Goal: Transaction & Acquisition: Purchase product/service

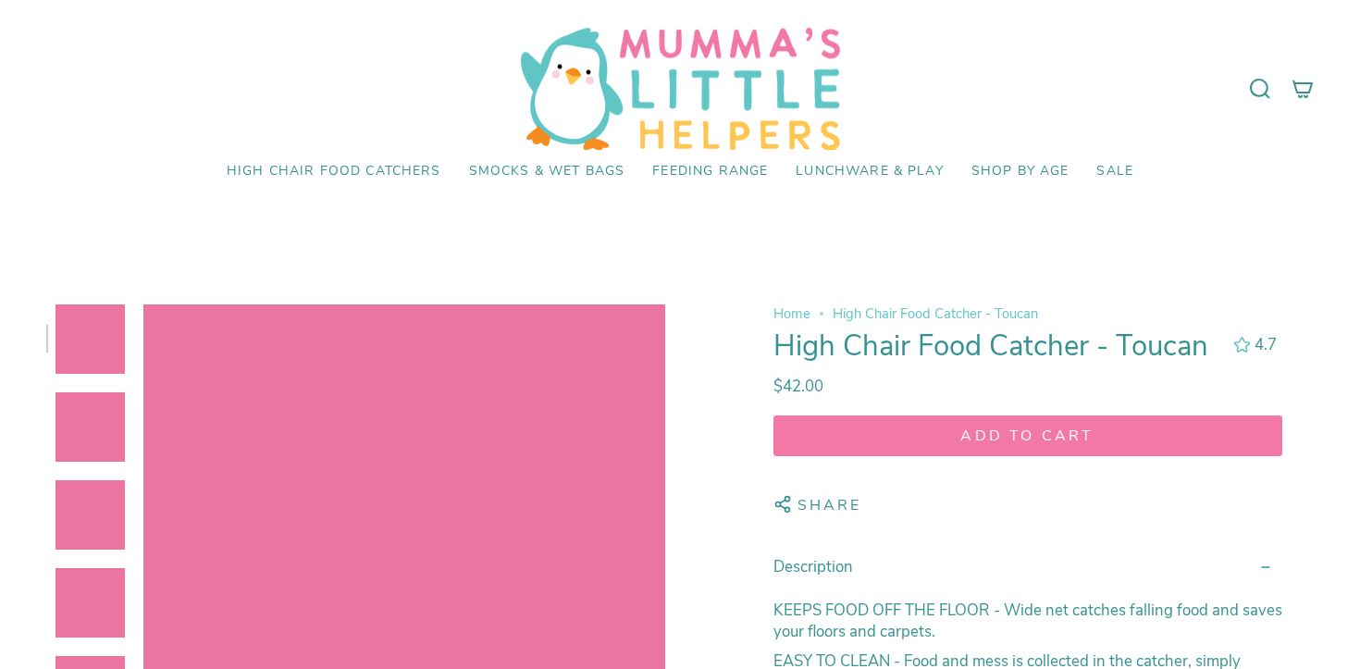
select select "pictures-first"
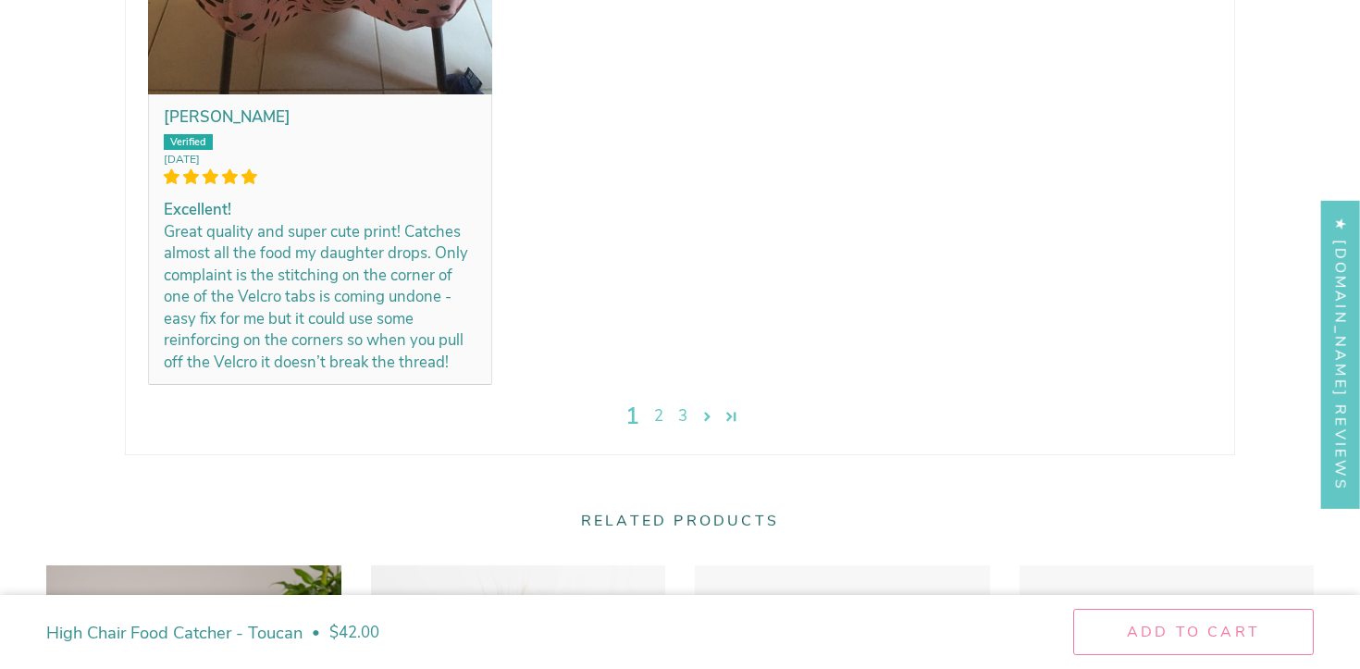
scroll to position [4064, 0]
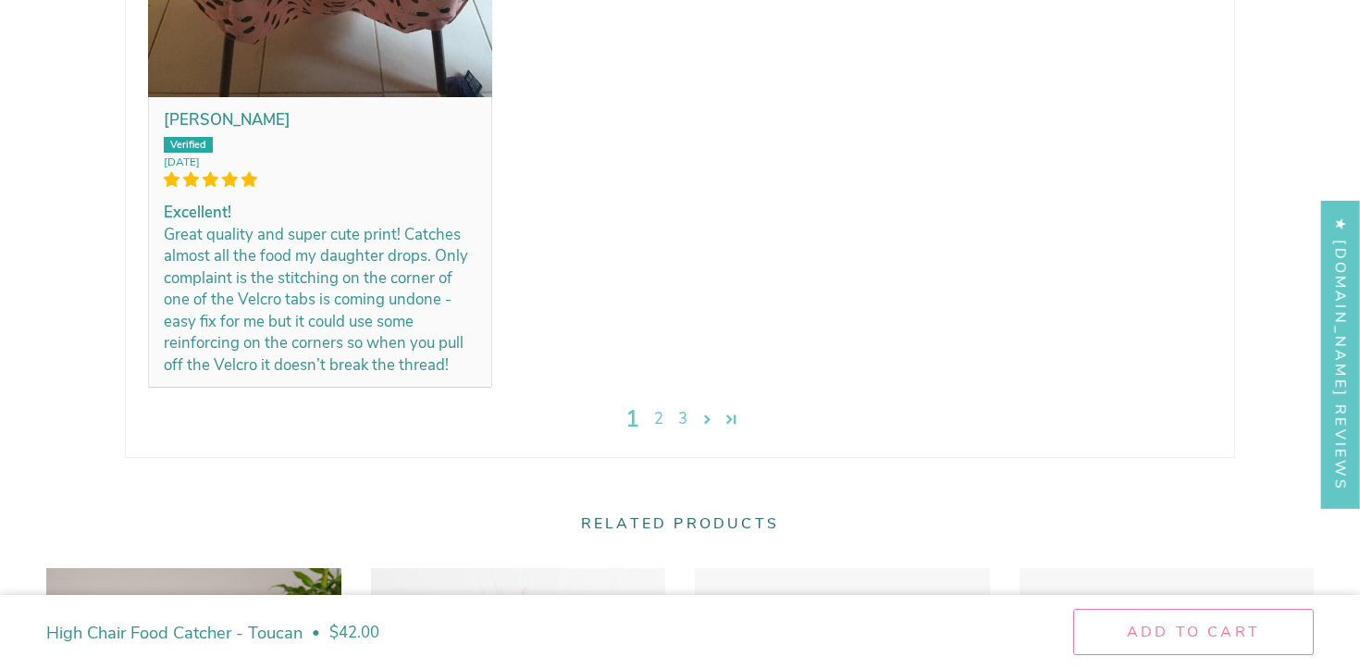
click at [662, 420] on link "2" at bounding box center [659, 419] width 24 height 23
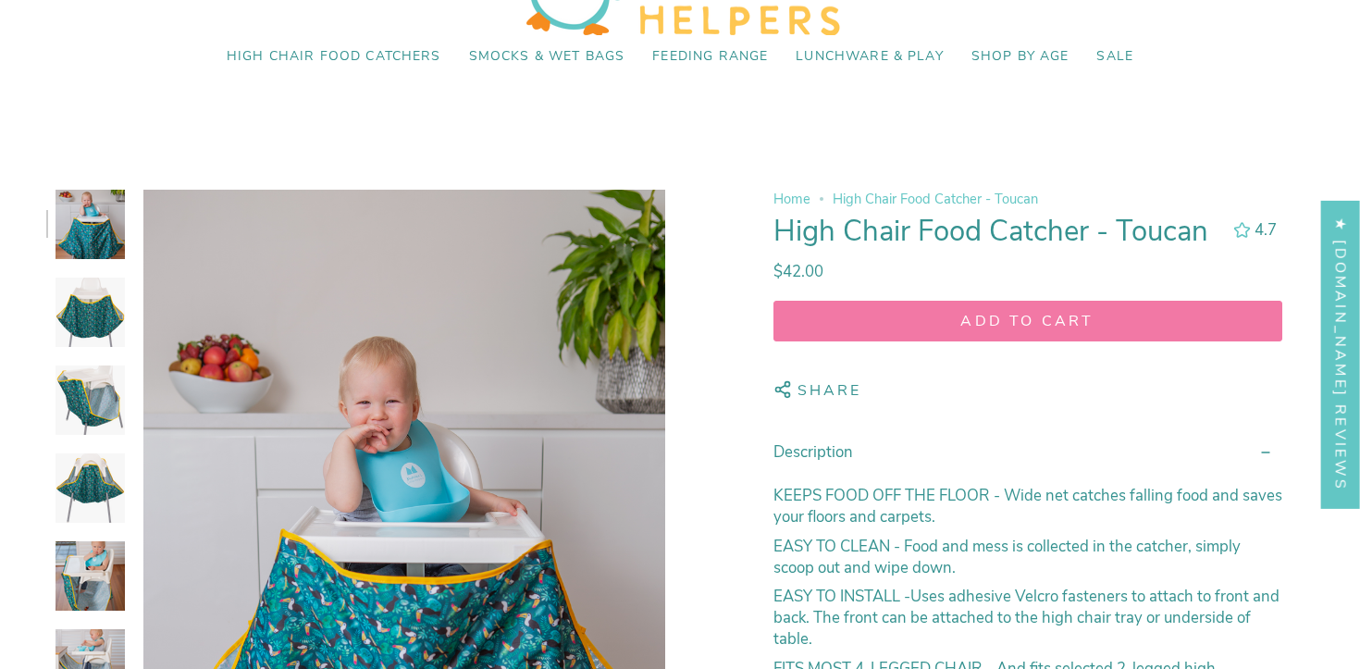
scroll to position [114, 0]
click at [948, 201] on span "High Chair Food Catcher - Toucan" at bounding box center [935, 200] width 205 height 19
click at [790, 200] on link "Home" at bounding box center [792, 200] width 37 height 19
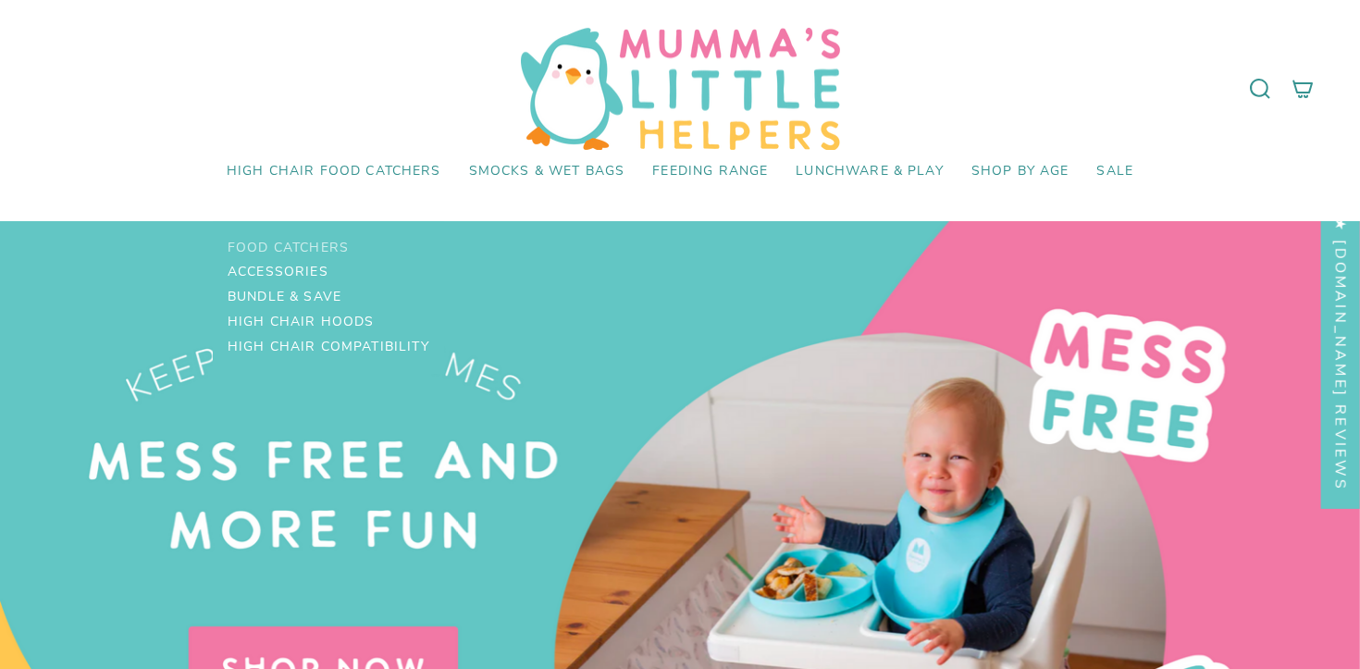
click at [311, 244] on span "Food Catchers" at bounding box center [288, 249] width 121 height 16
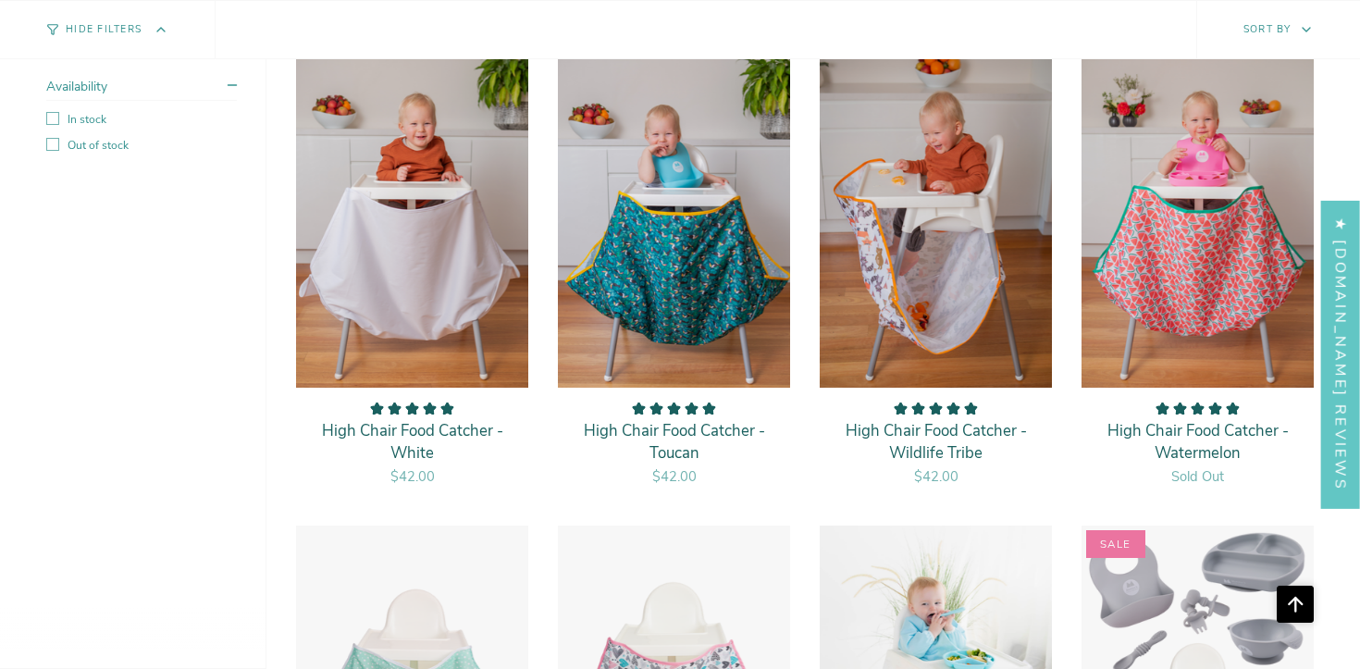
scroll to position [2093, 0]
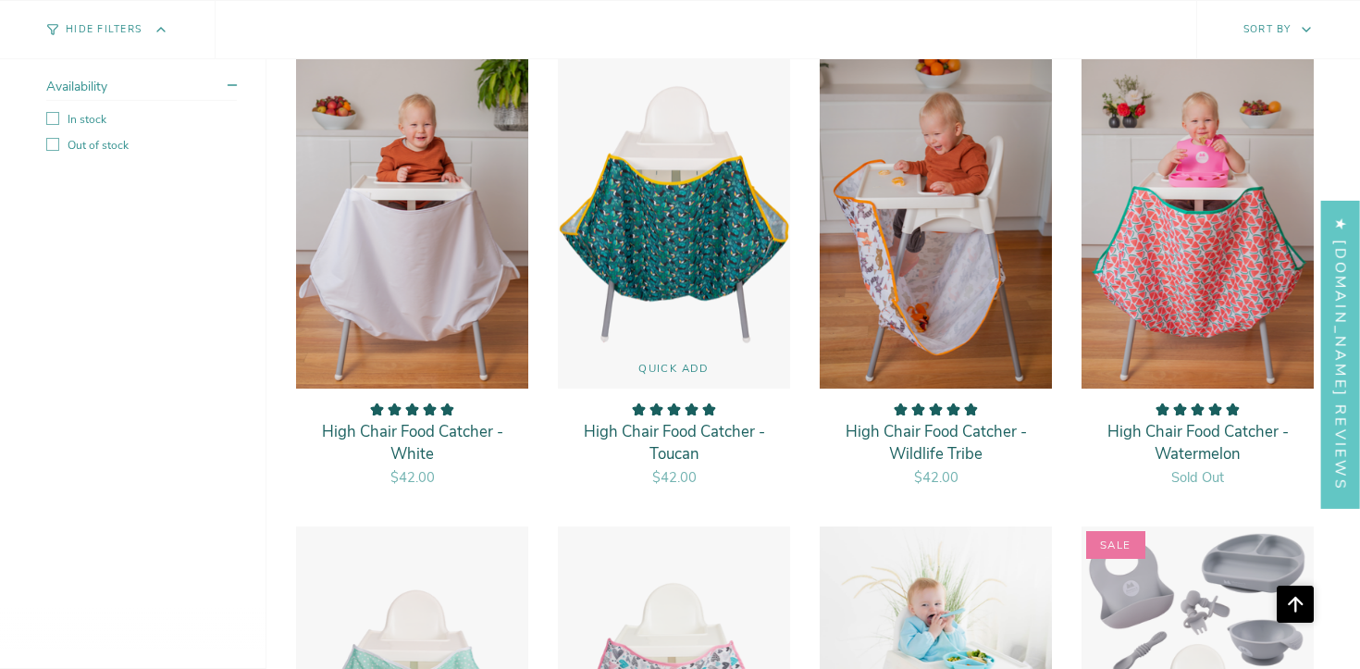
click at [677, 294] on img "High Chair Food Catcher - Toucan" at bounding box center [674, 215] width 234 height 351
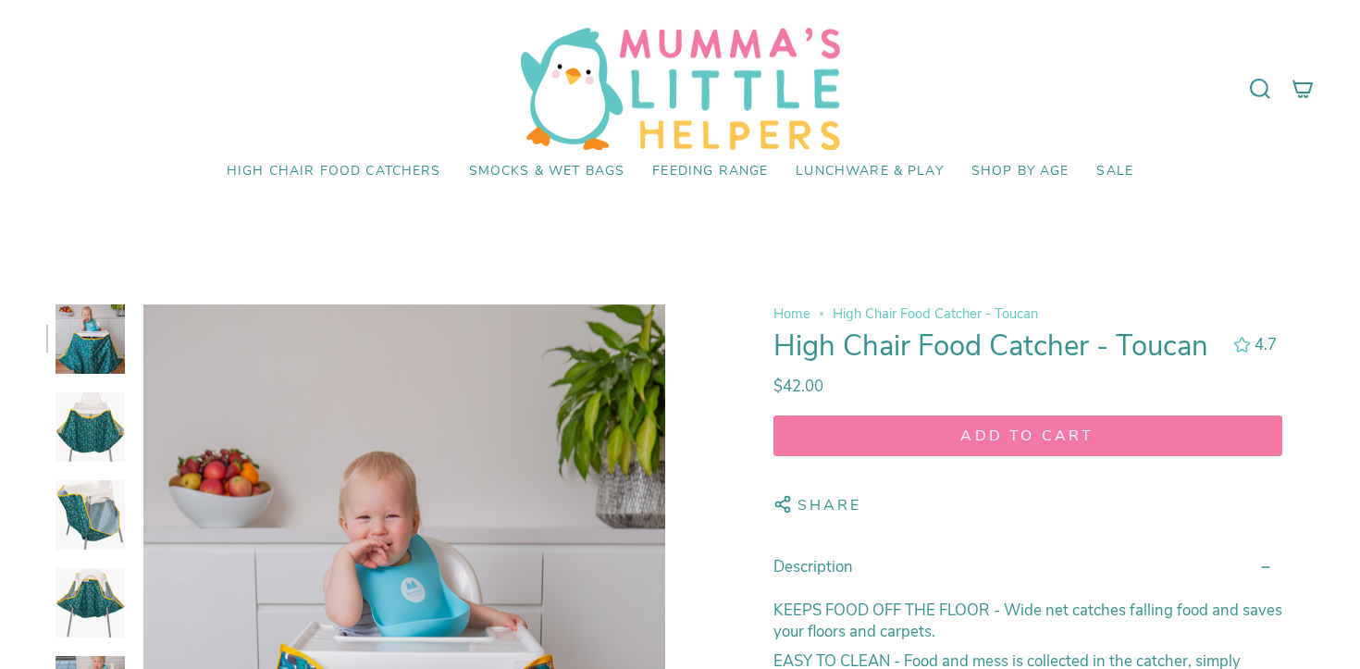
select select "pictures-first"
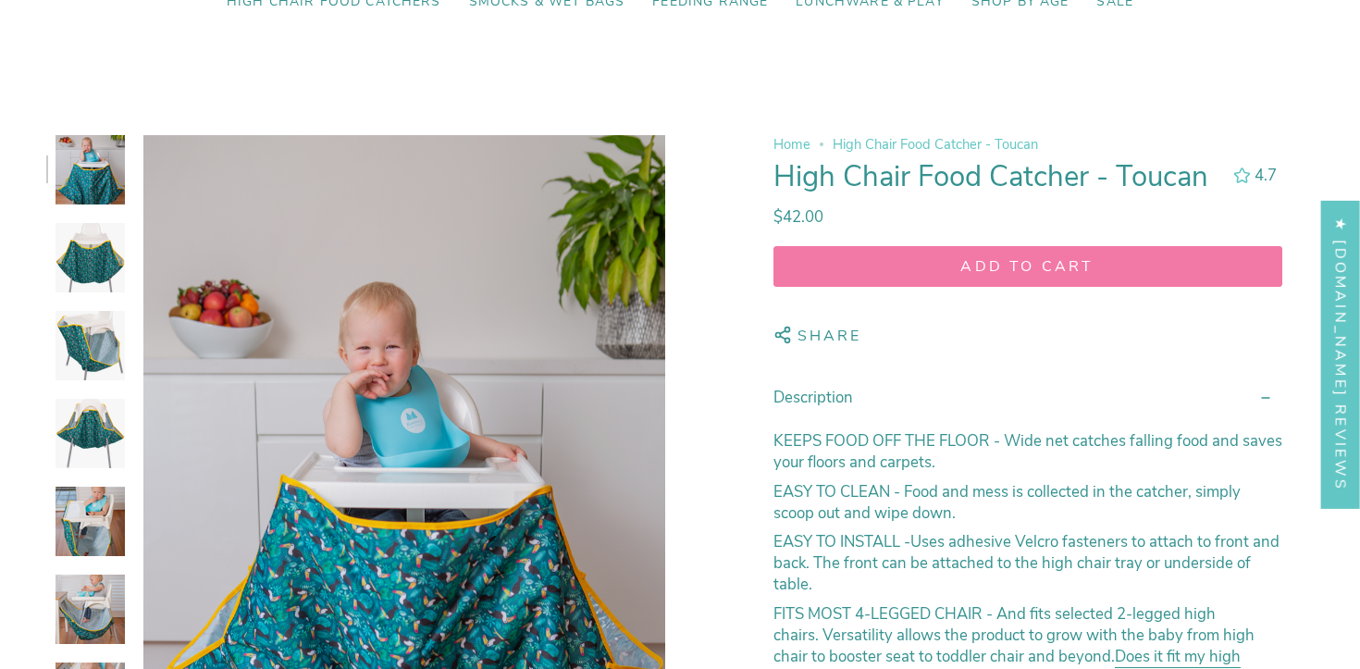
scroll to position [181, 0]
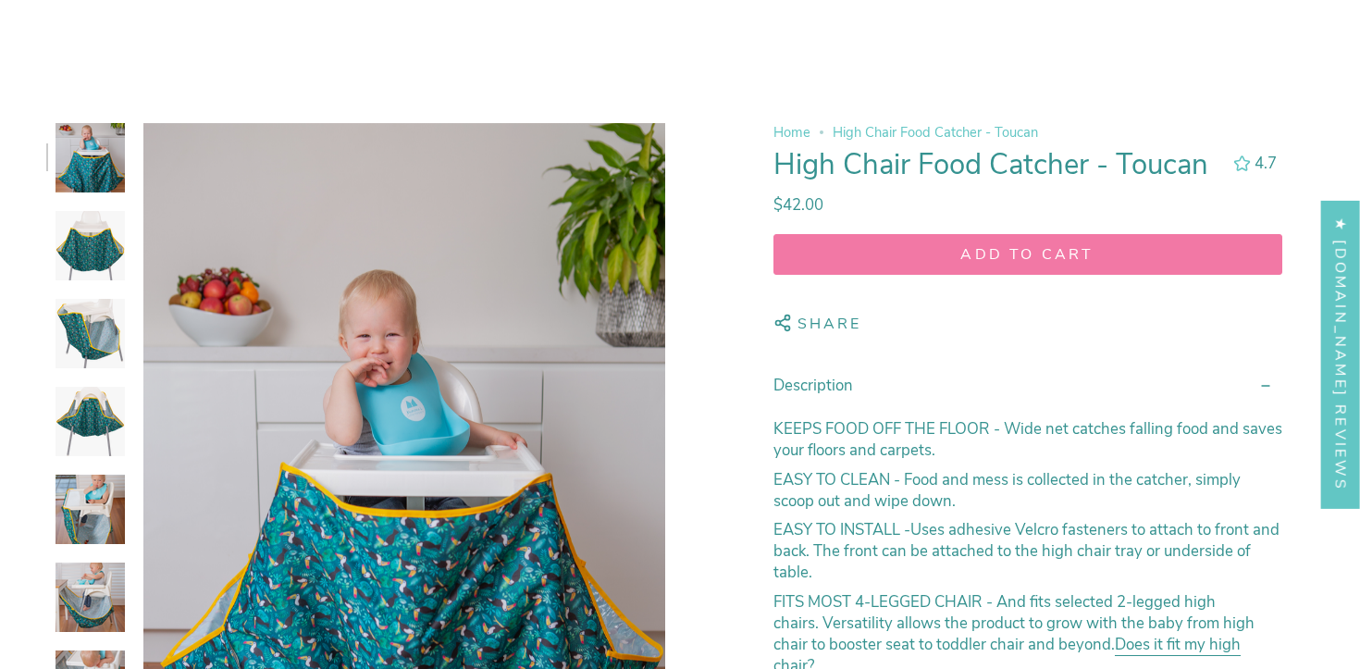
click at [985, 266] on button "Add to cart" at bounding box center [1028, 254] width 509 height 41
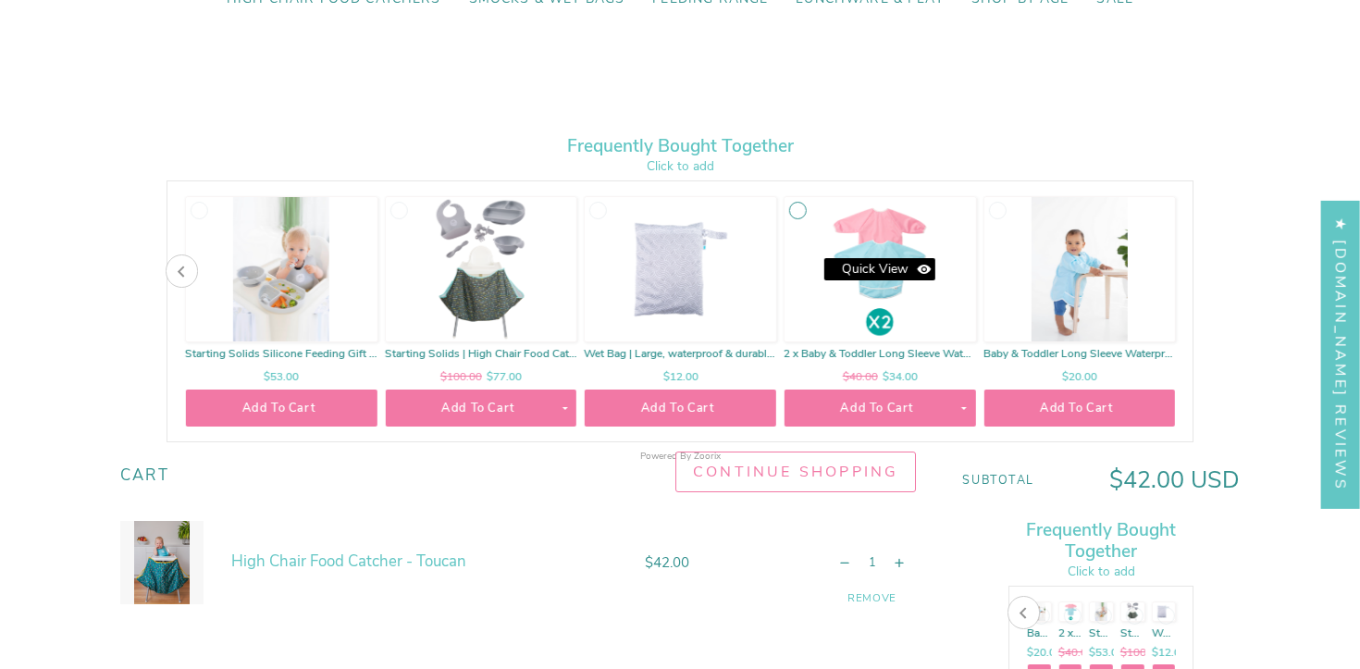
scroll to position [174, 0]
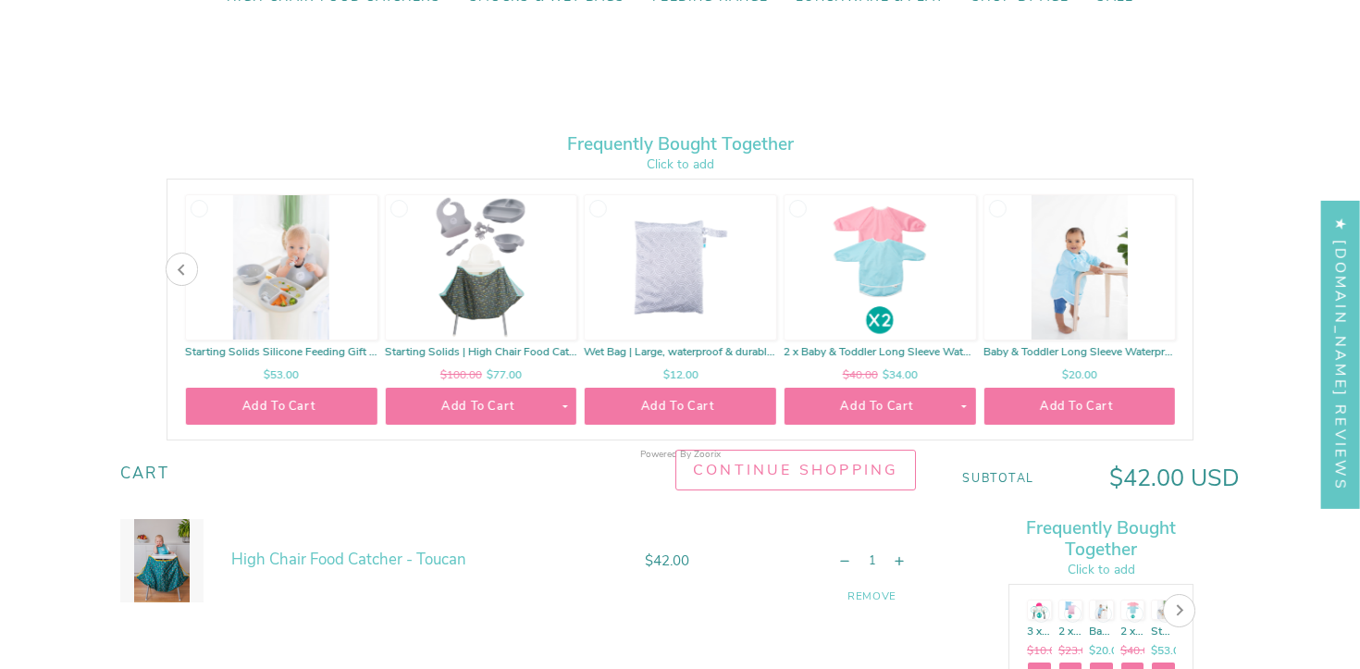
click at [177, 270] on icon at bounding box center [182, 270] width 12 height 12
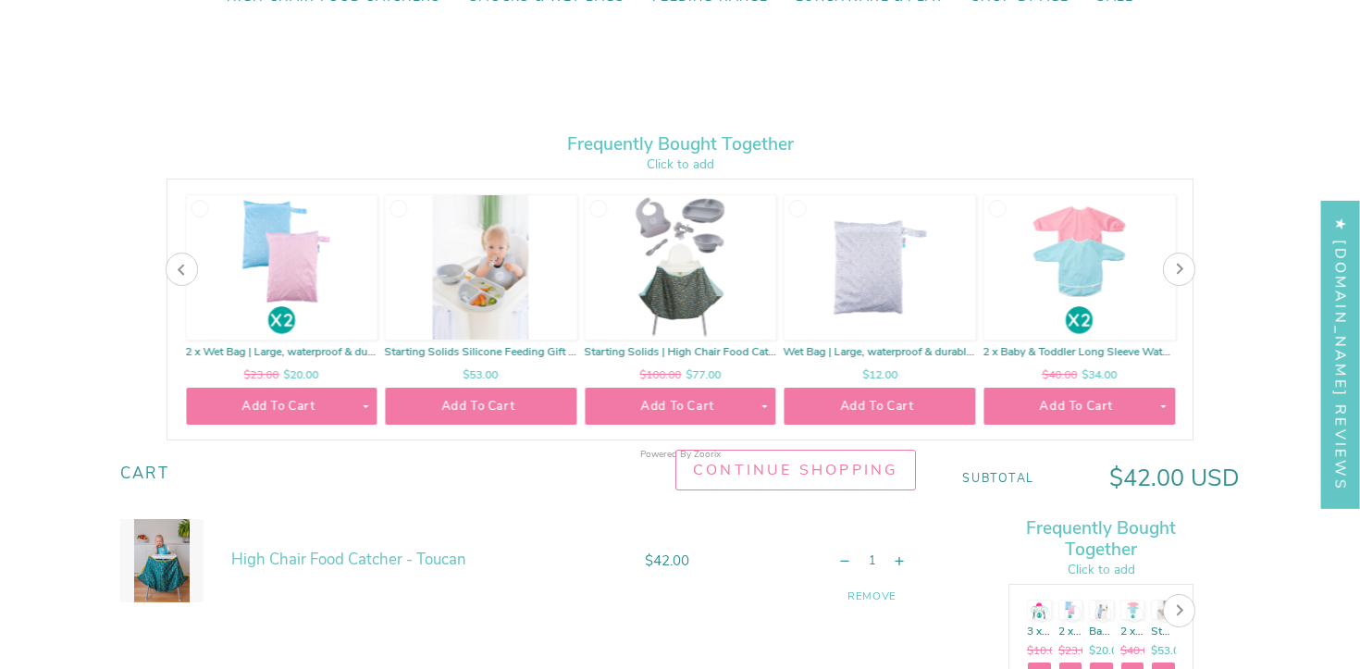
click at [177, 270] on icon at bounding box center [182, 270] width 12 height 12
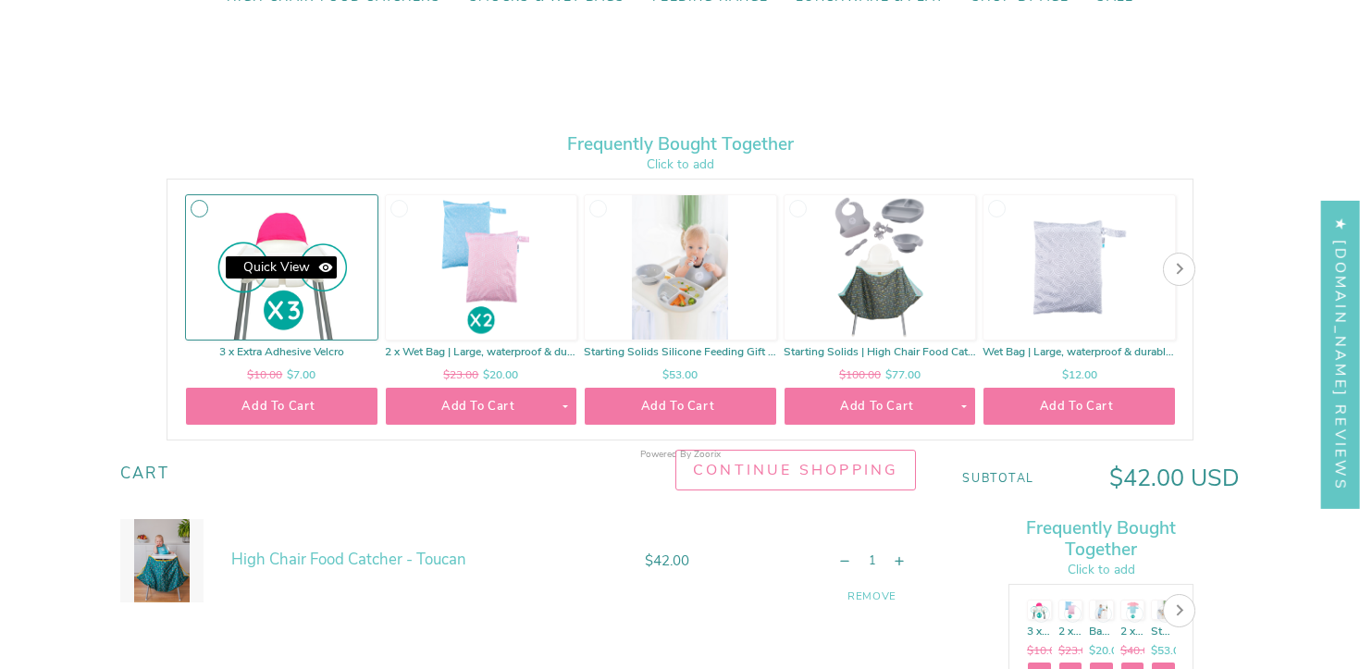
click at [286, 288] on div "Product carousel list" at bounding box center [282, 267] width 192 height 144
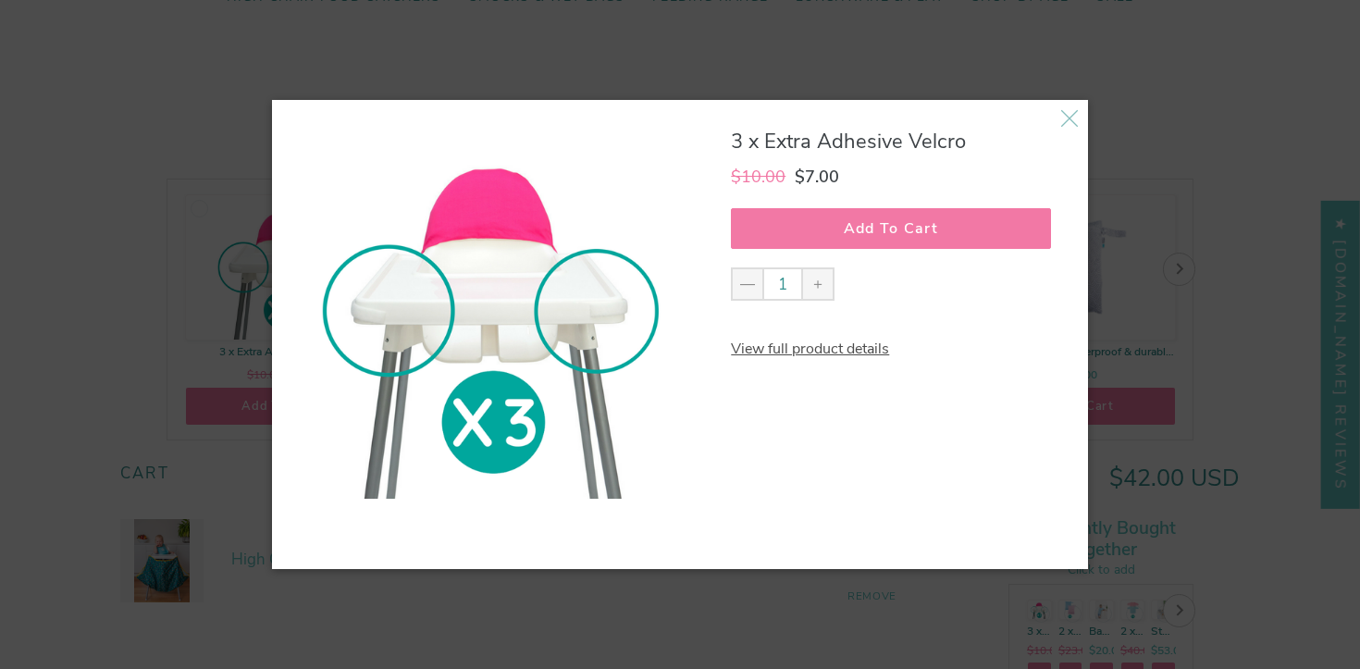
click at [1077, 114] on icon at bounding box center [1069, 118] width 19 height 19
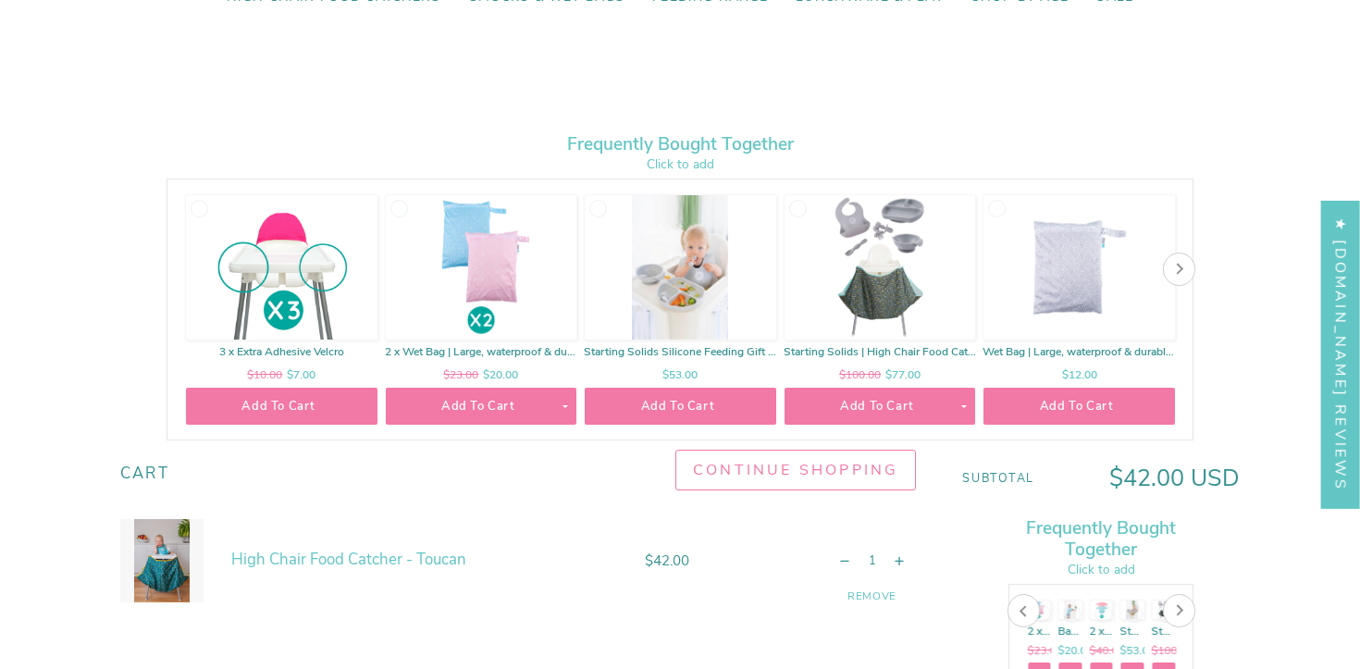
click at [297, 563] on link "High Chair Food Catcher - Toucan" at bounding box center [348, 559] width 235 height 21
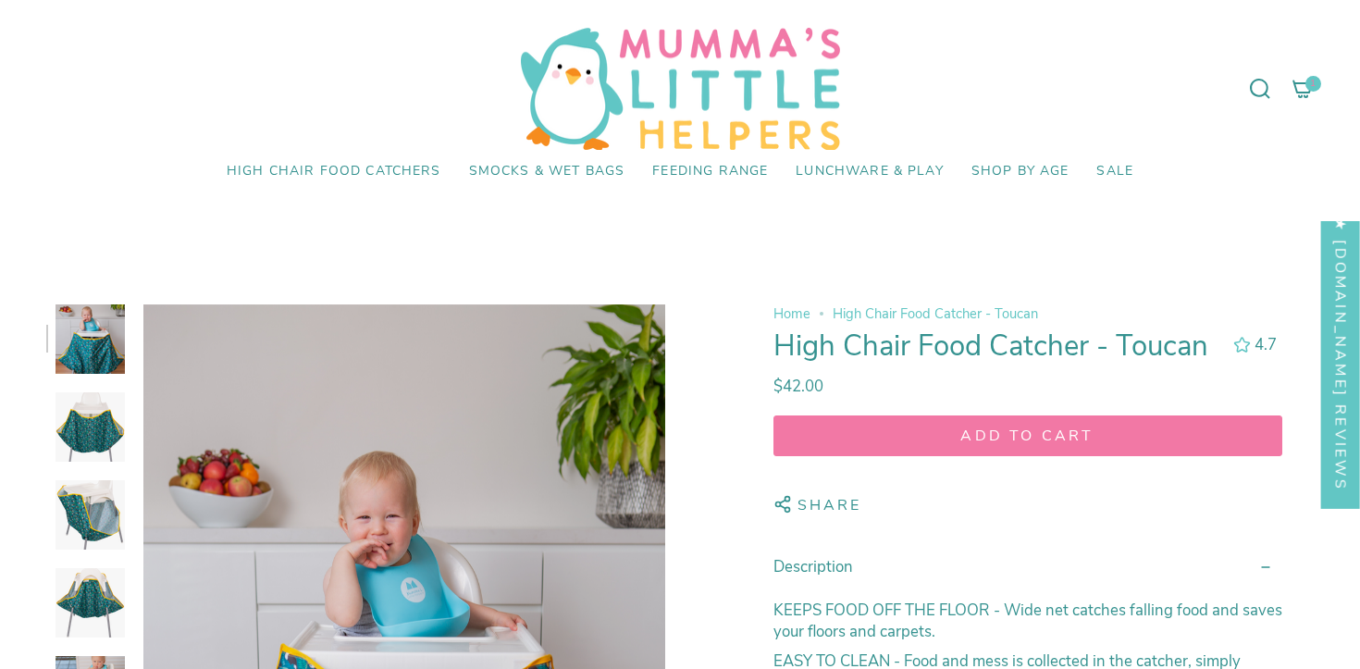
select select "pictures-first"
click at [115, 406] on img at bounding box center [90, 426] width 69 height 69
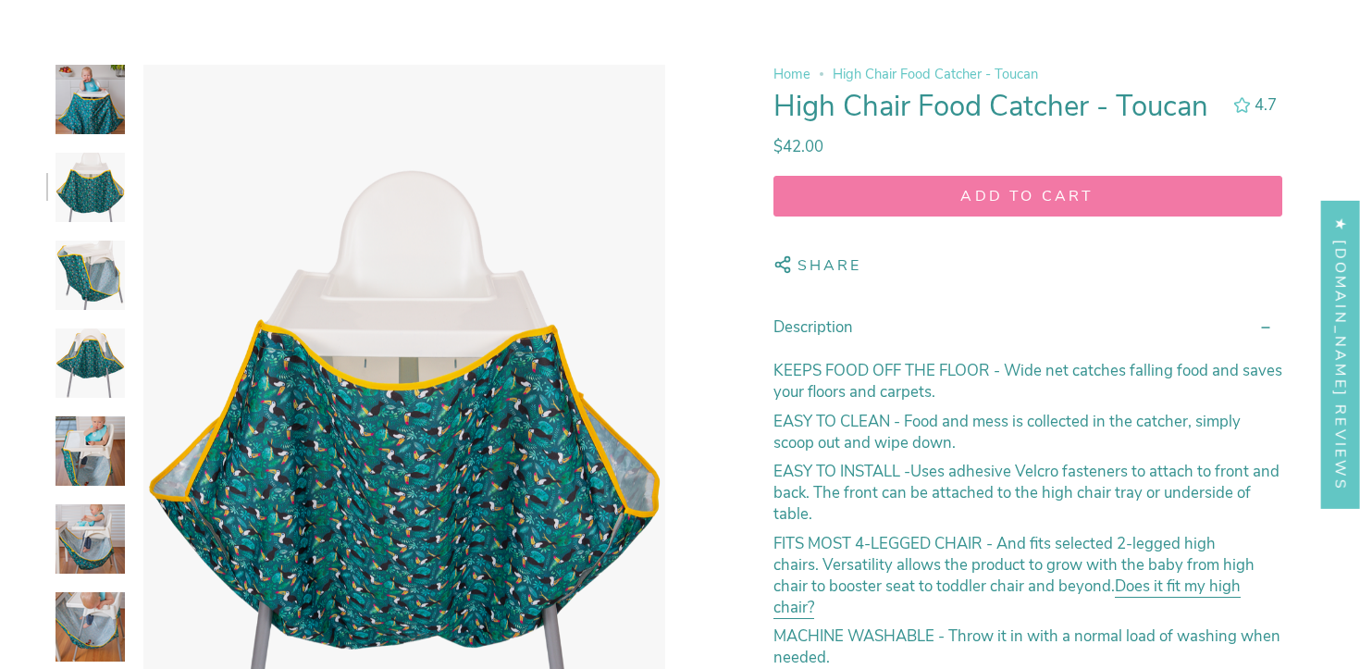
scroll to position [250, 0]
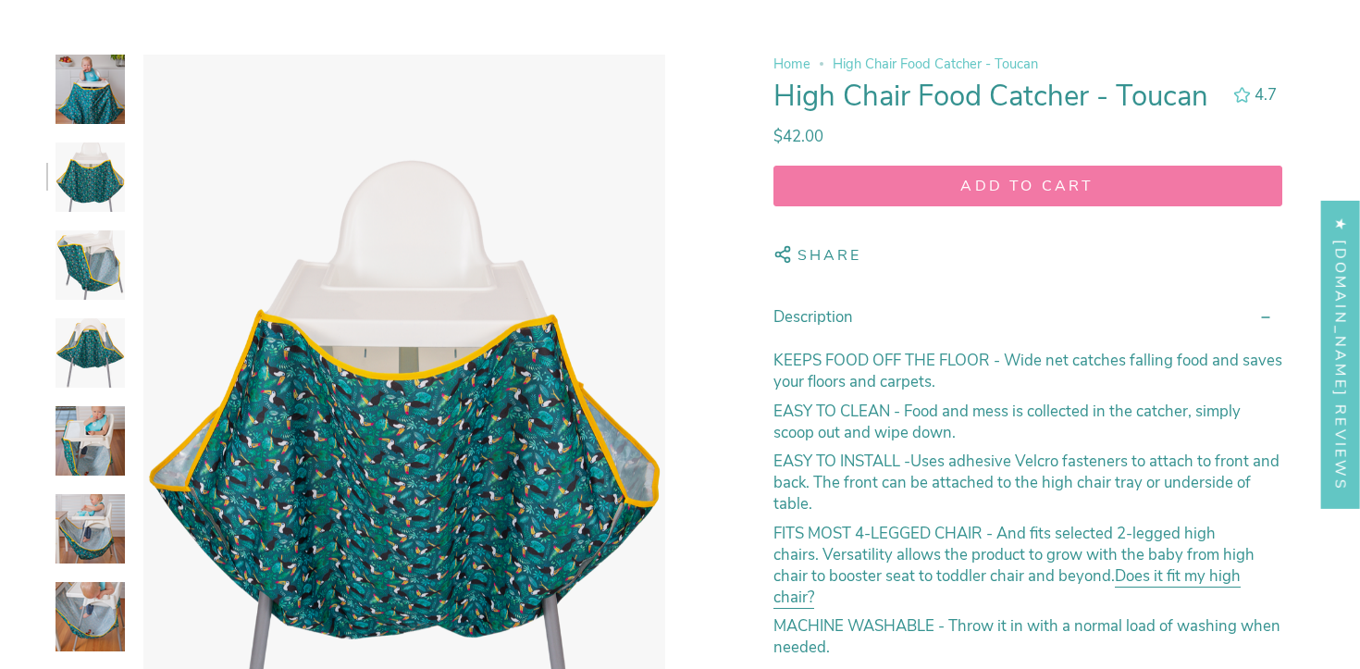
click at [105, 279] on img at bounding box center [90, 264] width 69 height 69
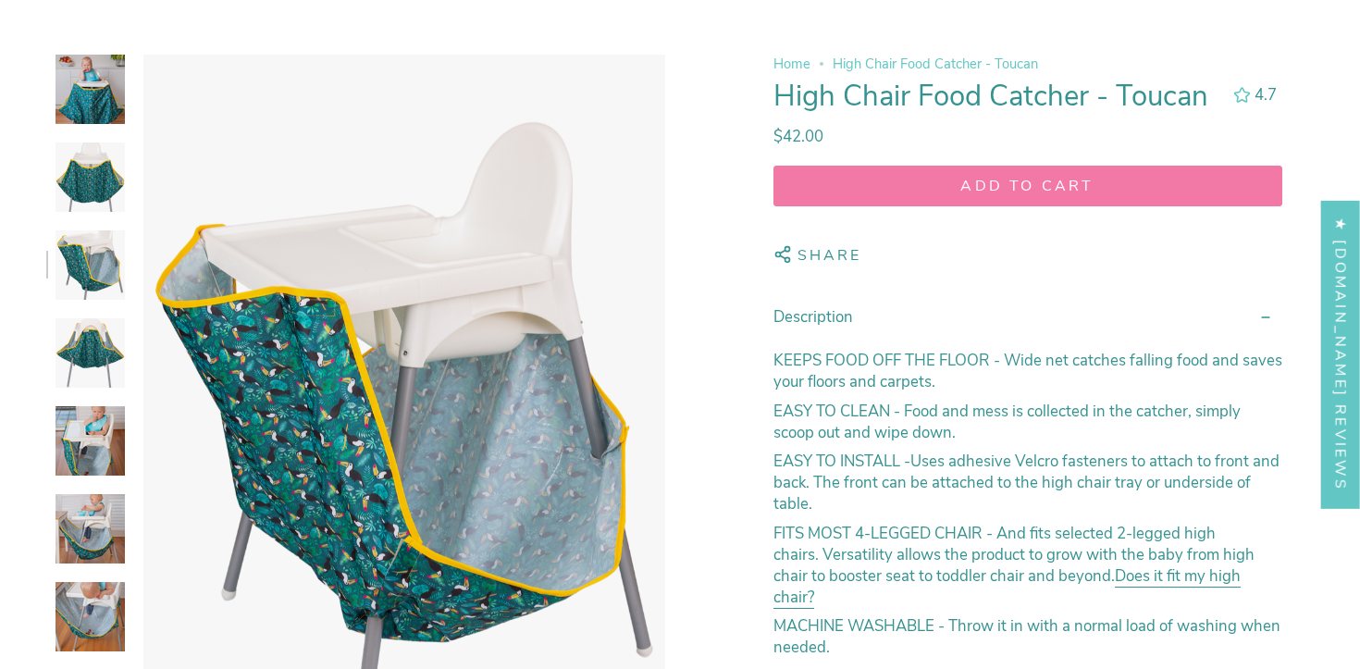
click at [99, 353] on img at bounding box center [90, 352] width 69 height 69
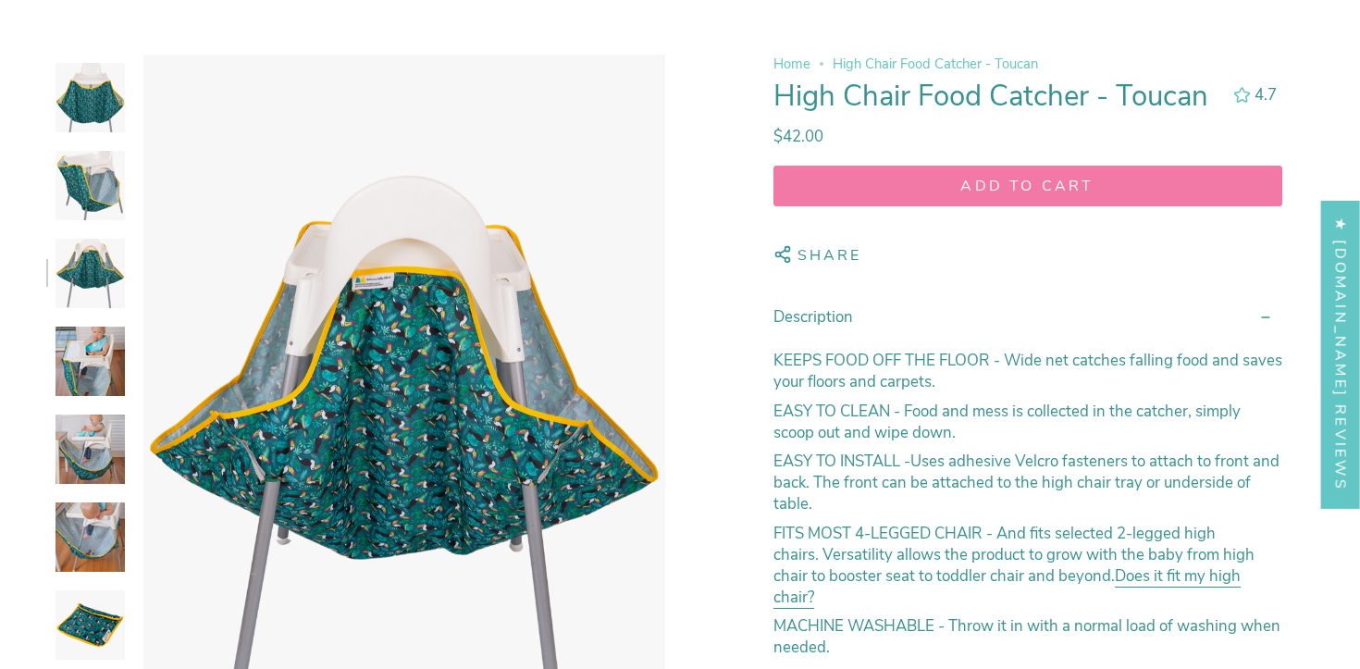
scroll to position [83, 0]
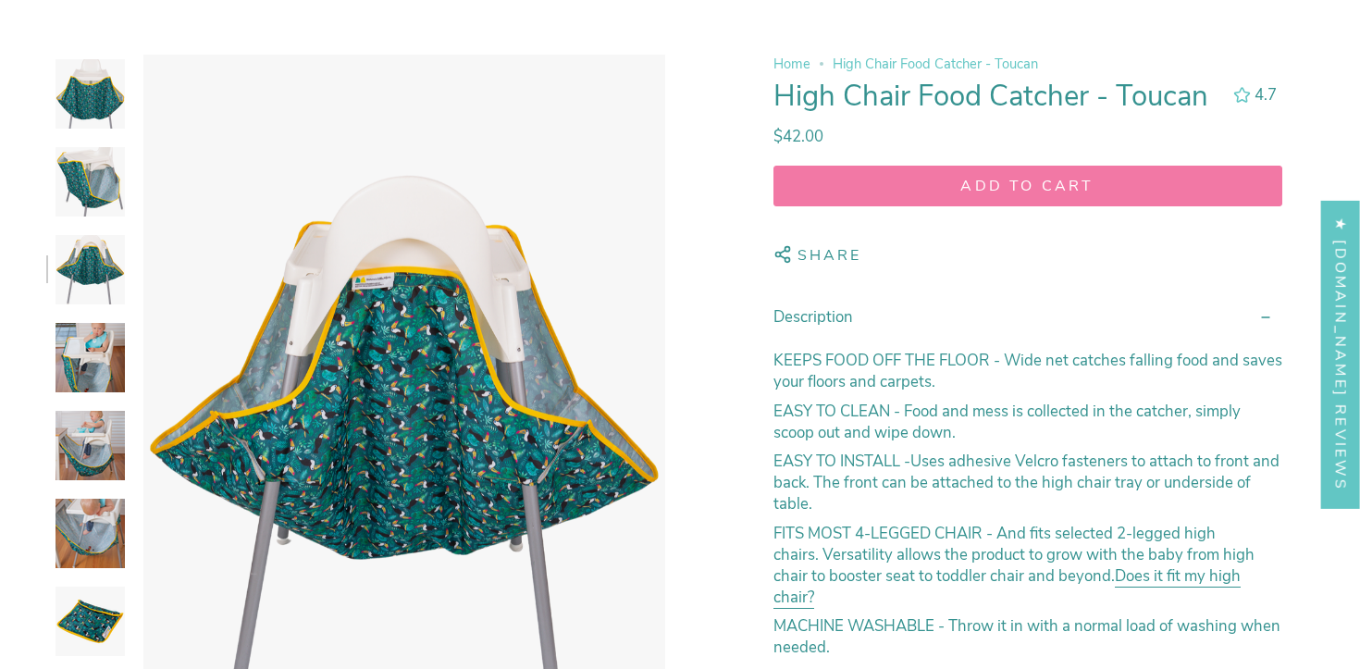
click at [97, 452] on img at bounding box center [90, 445] width 69 height 69
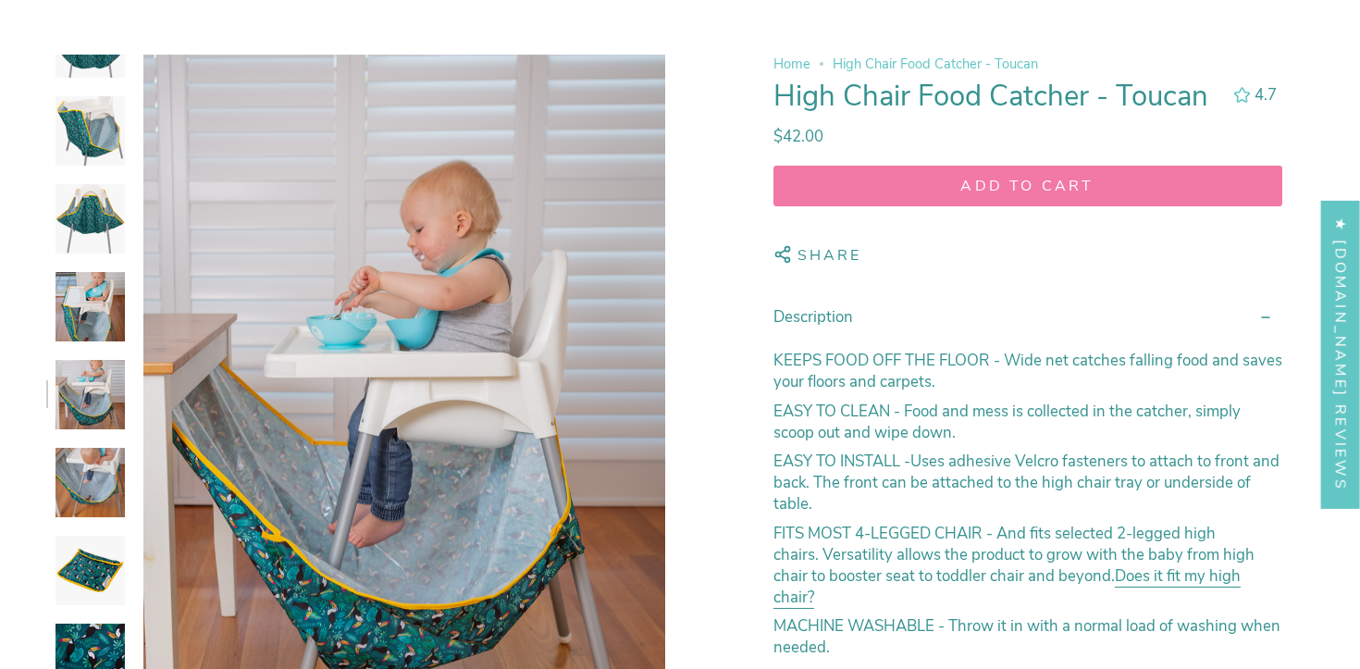
scroll to position [143, 0]
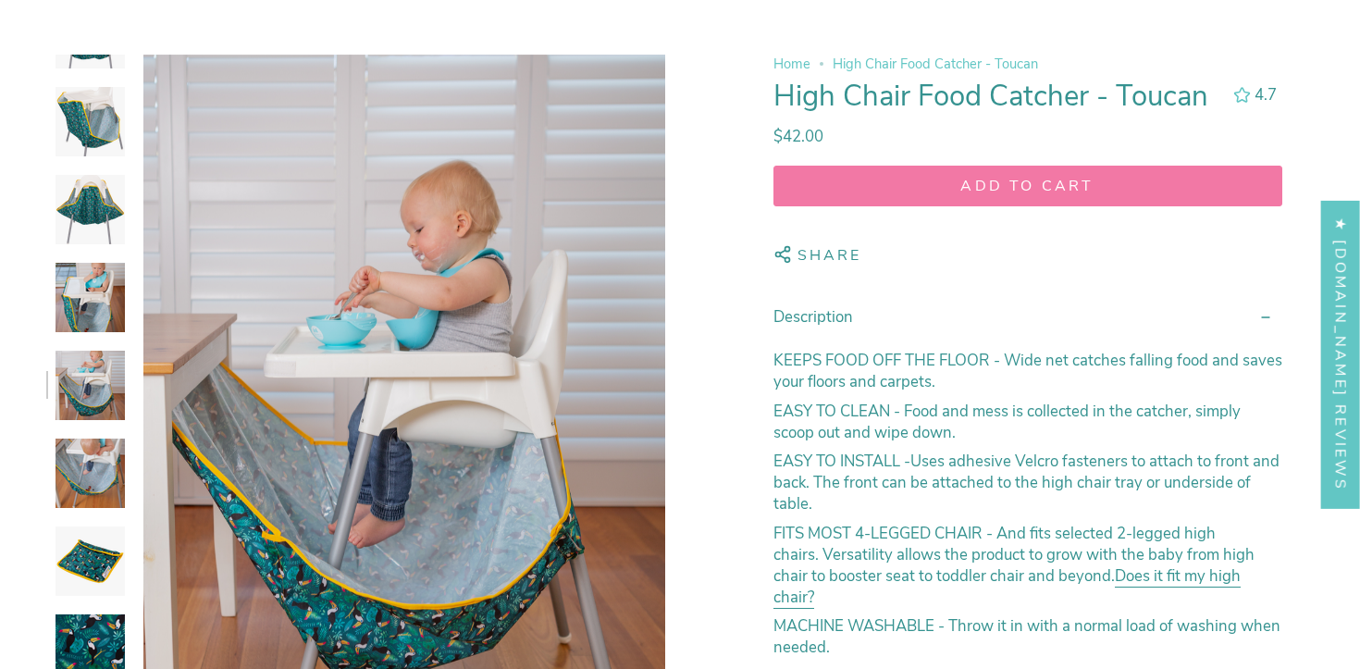
click at [94, 485] on img at bounding box center [90, 473] width 69 height 69
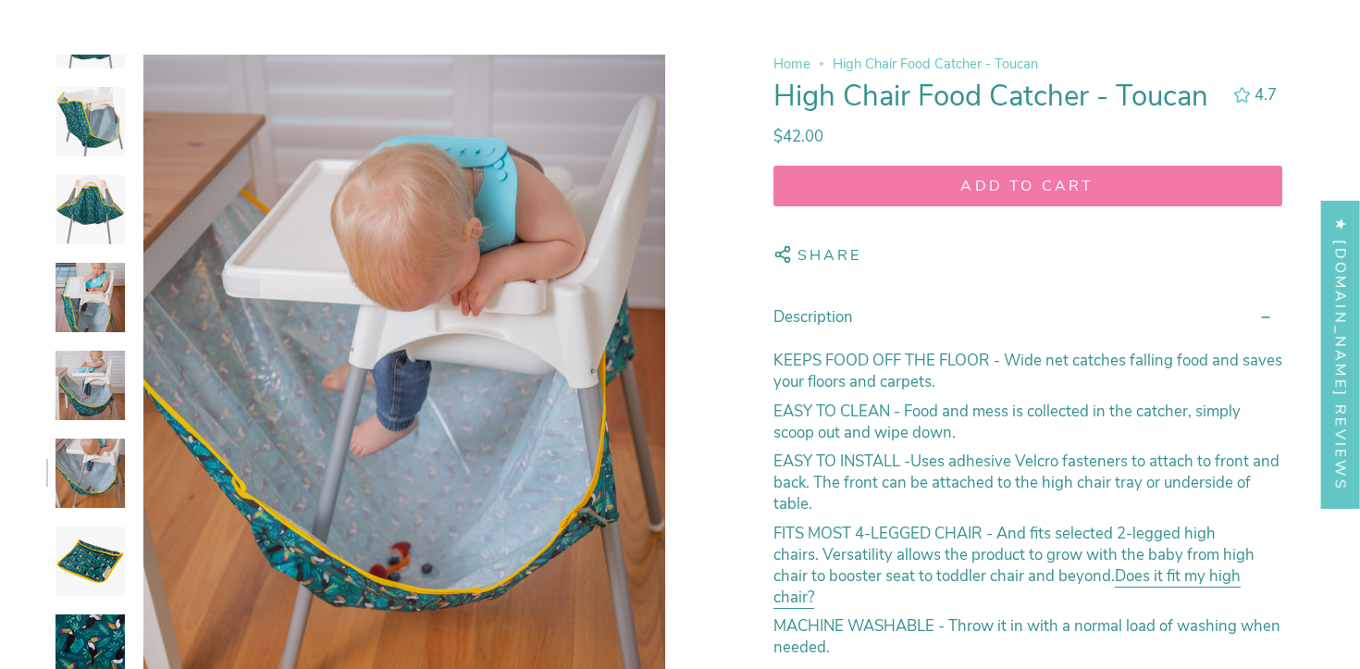
click at [92, 557] on img at bounding box center [90, 561] width 69 height 69
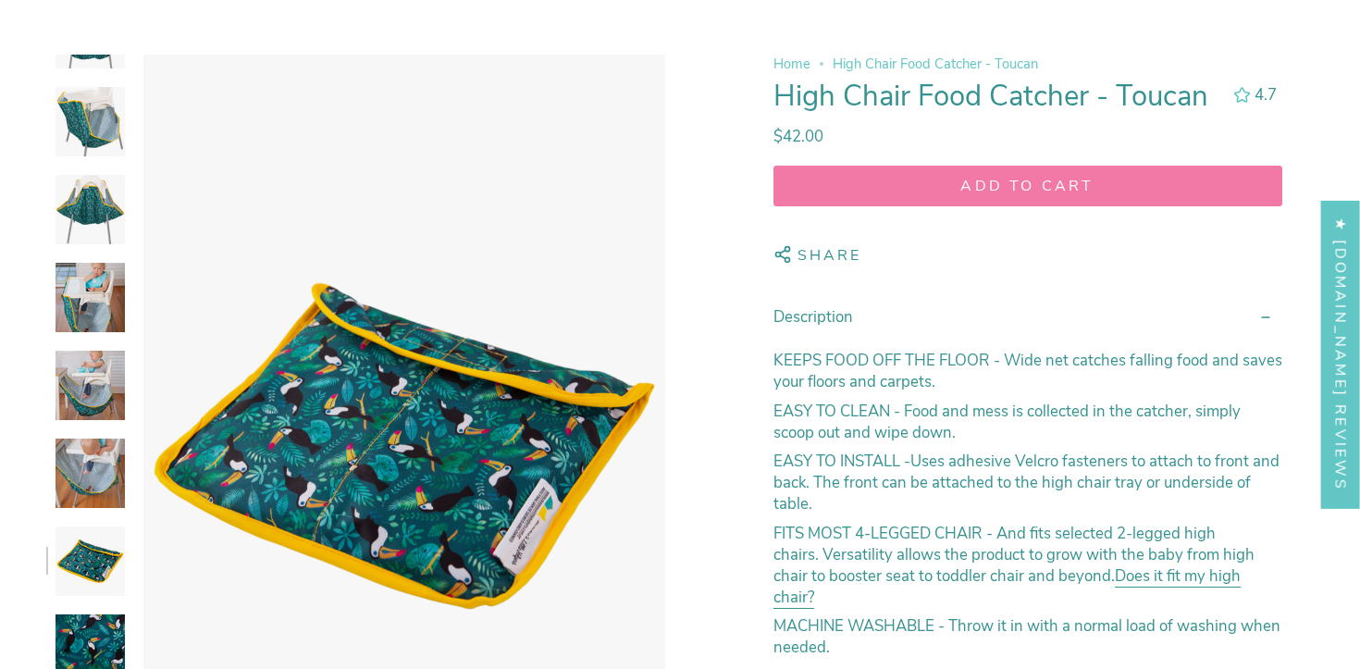
click at [95, 621] on img at bounding box center [90, 648] width 69 height 69
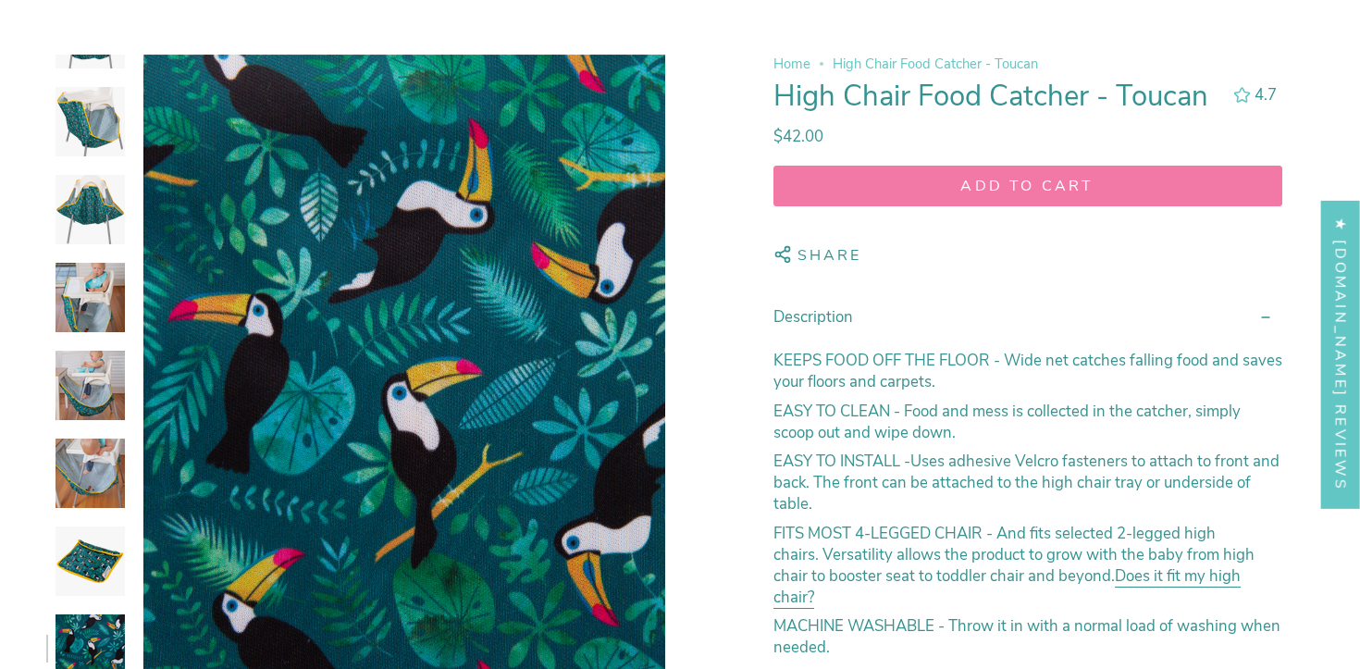
click at [99, 369] on img at bounding box center [90, 385] width 69 height 69
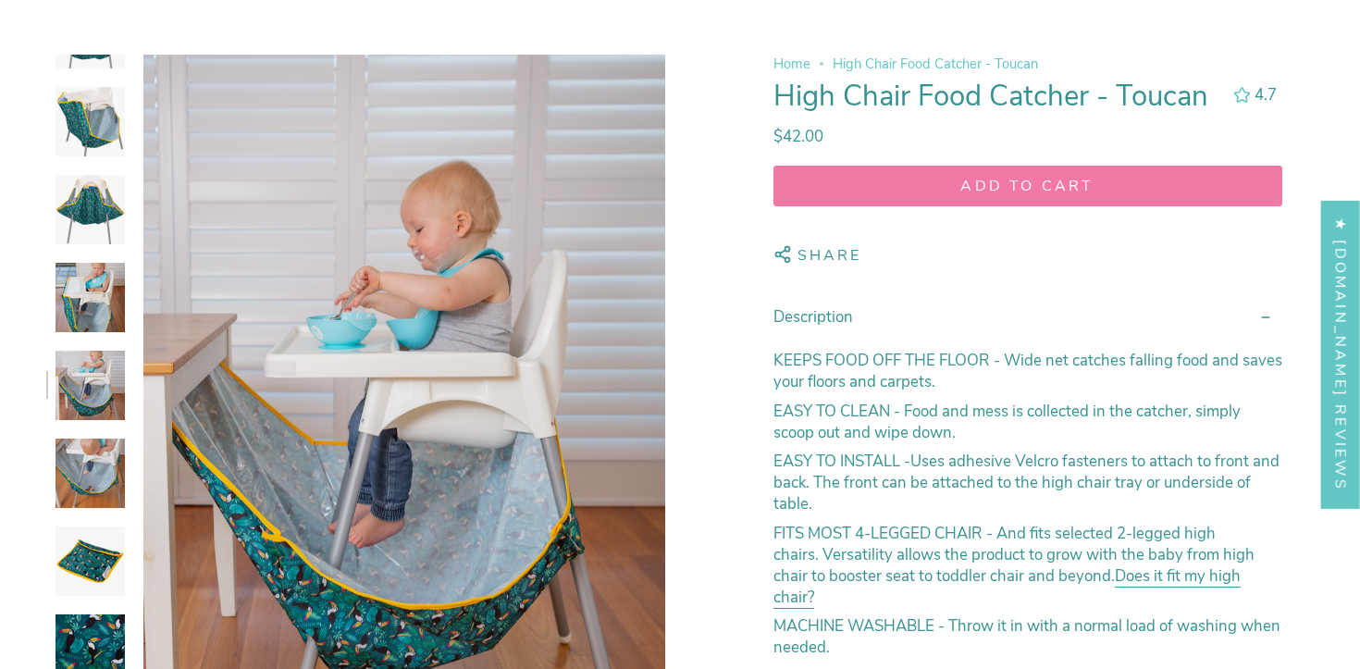
click at [105, 307] on img at bounding box center [90, 297] width 69 height 69
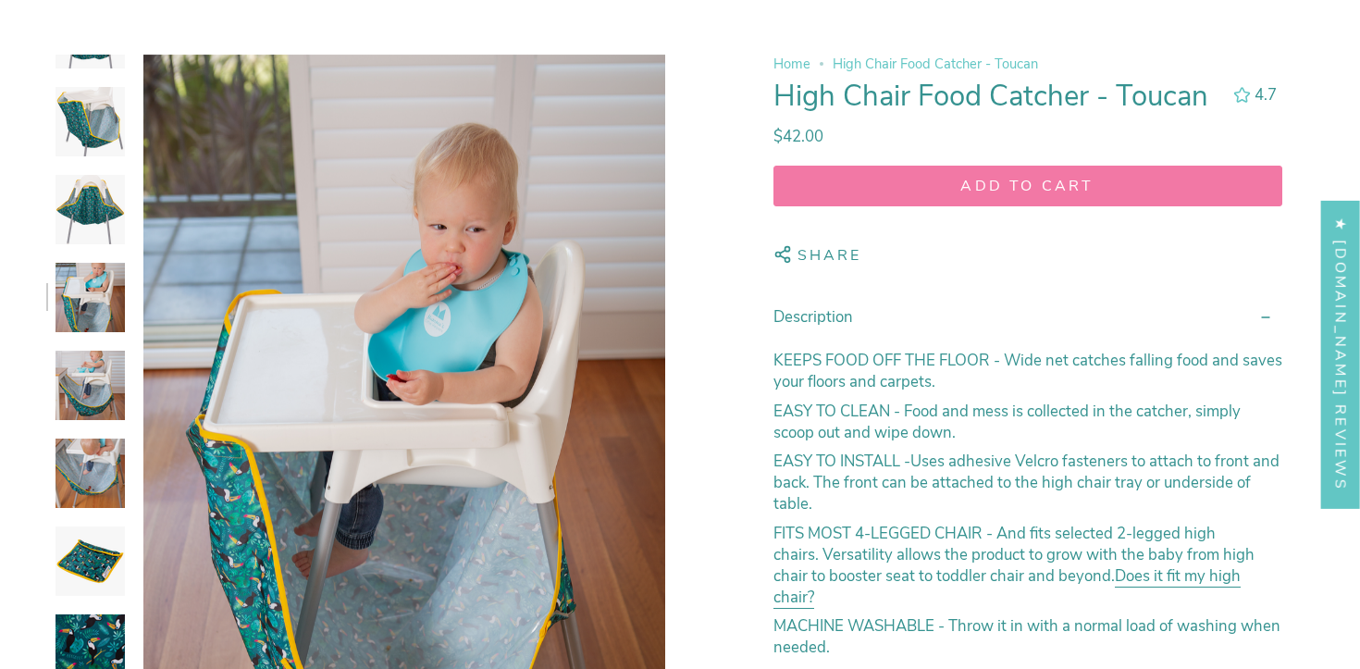
click at [87, 472] on img at bounding box center [90, 473] width 69 height 69
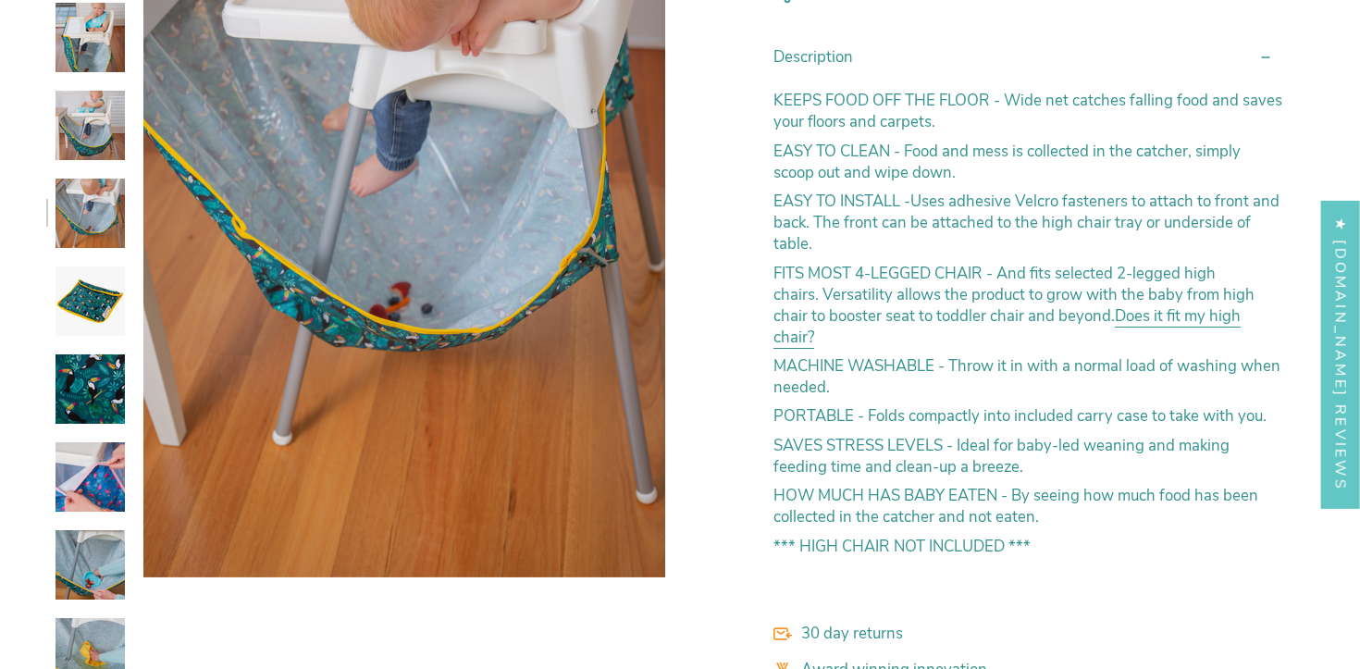
scroll to position [514, 0]
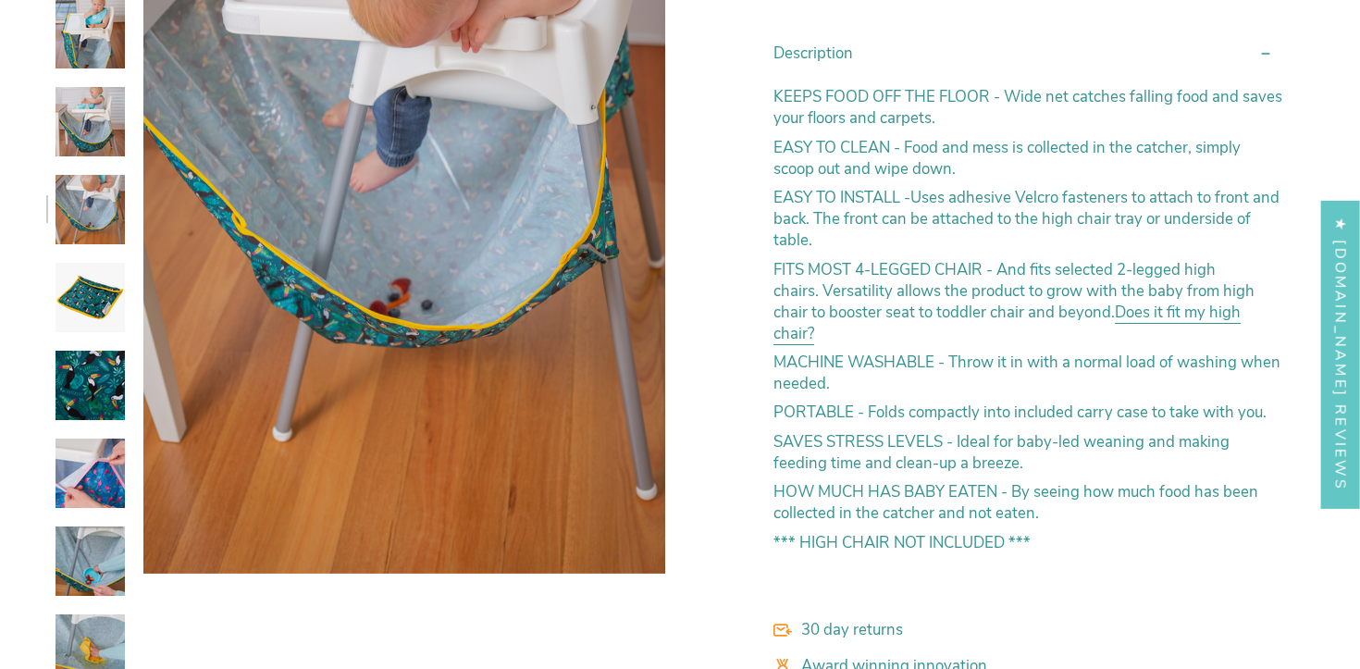
click at [1217, 316] on link "Does it fit my high chair?" at bounding box center [1007, 325] width 467 height 47
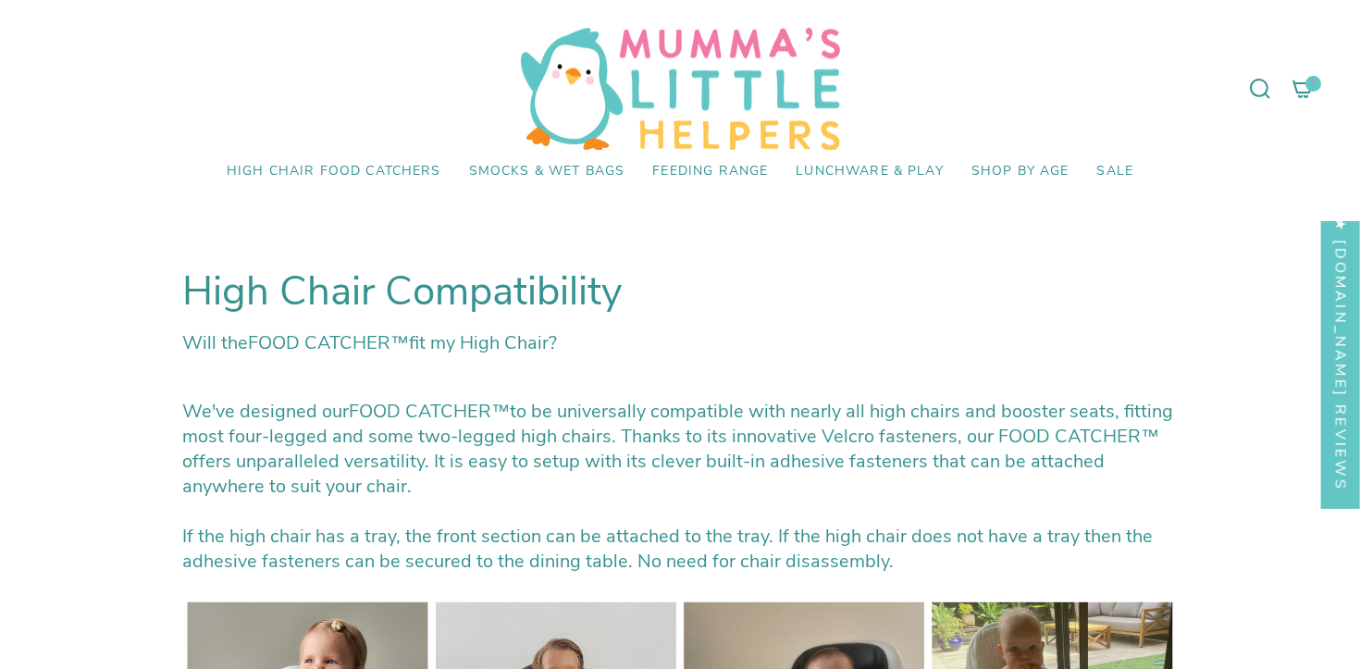
select select "pictures-first"
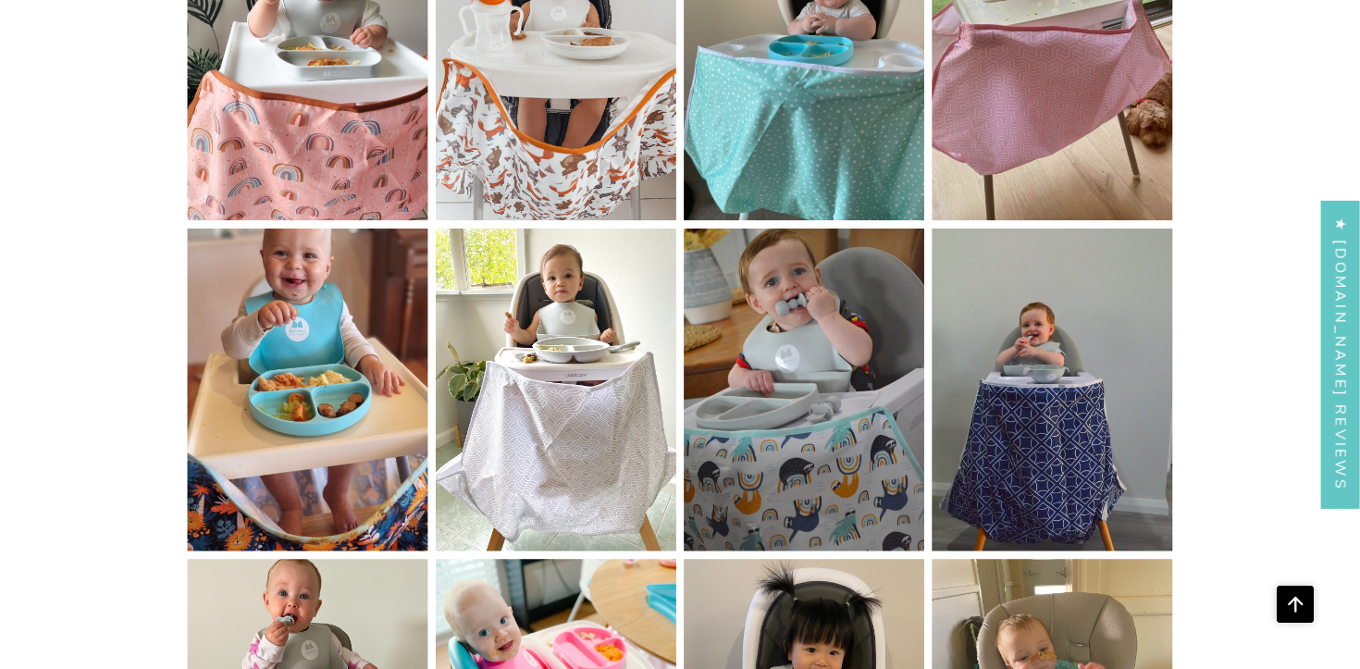
scroll to position [705, 0]
click at [293, 390] on img at bounding box center [680, 556] width 996 height 1327
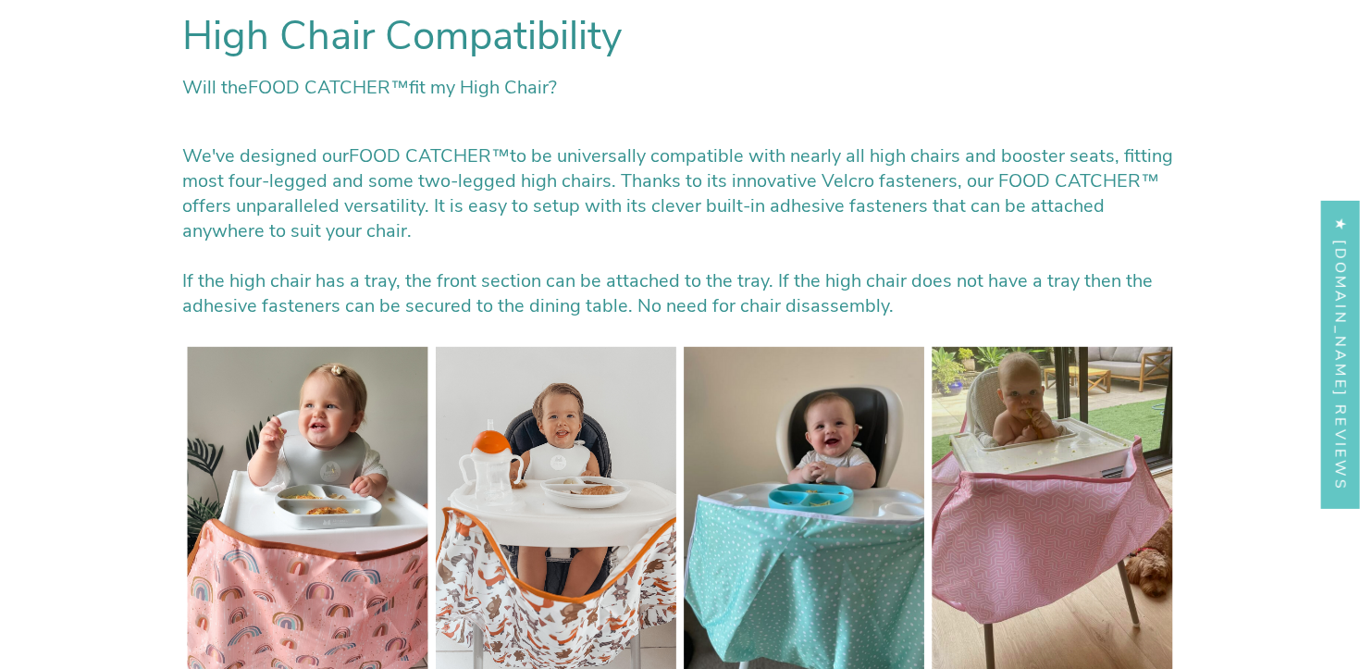
scroll to position [0, 0]
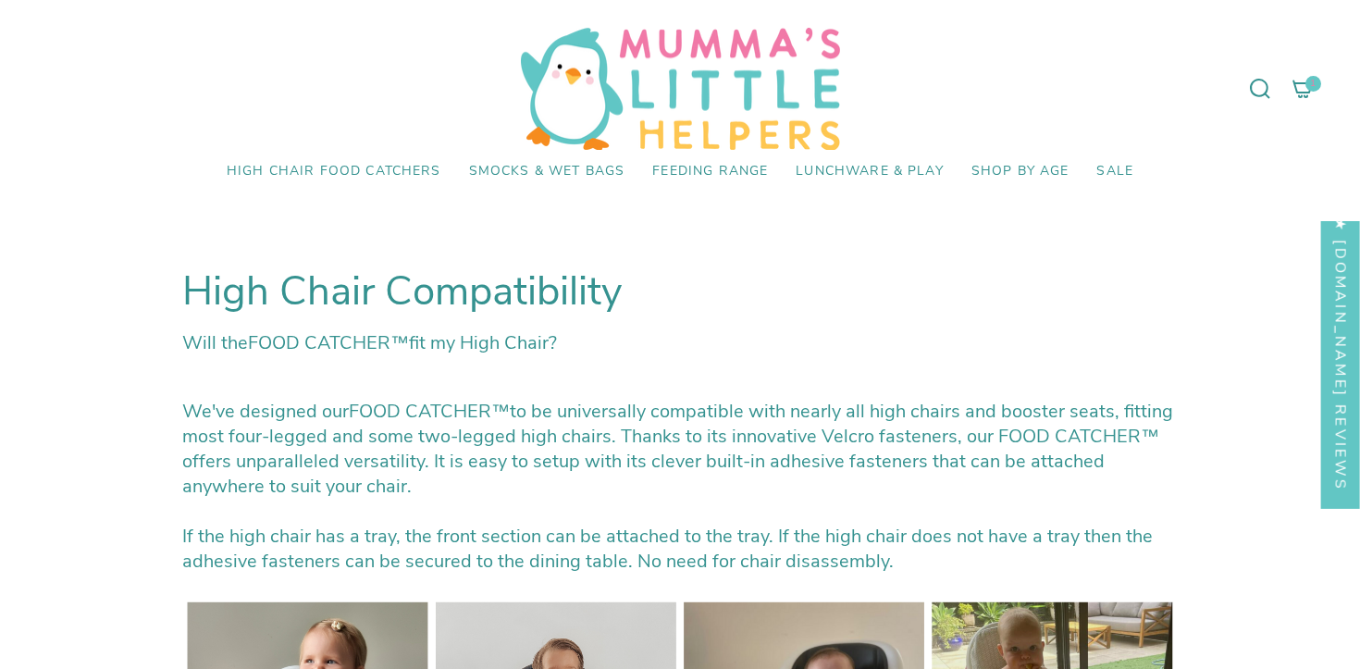
click at [1303, 83] on icon at bounding box center [1303, 89] width 19 height 17
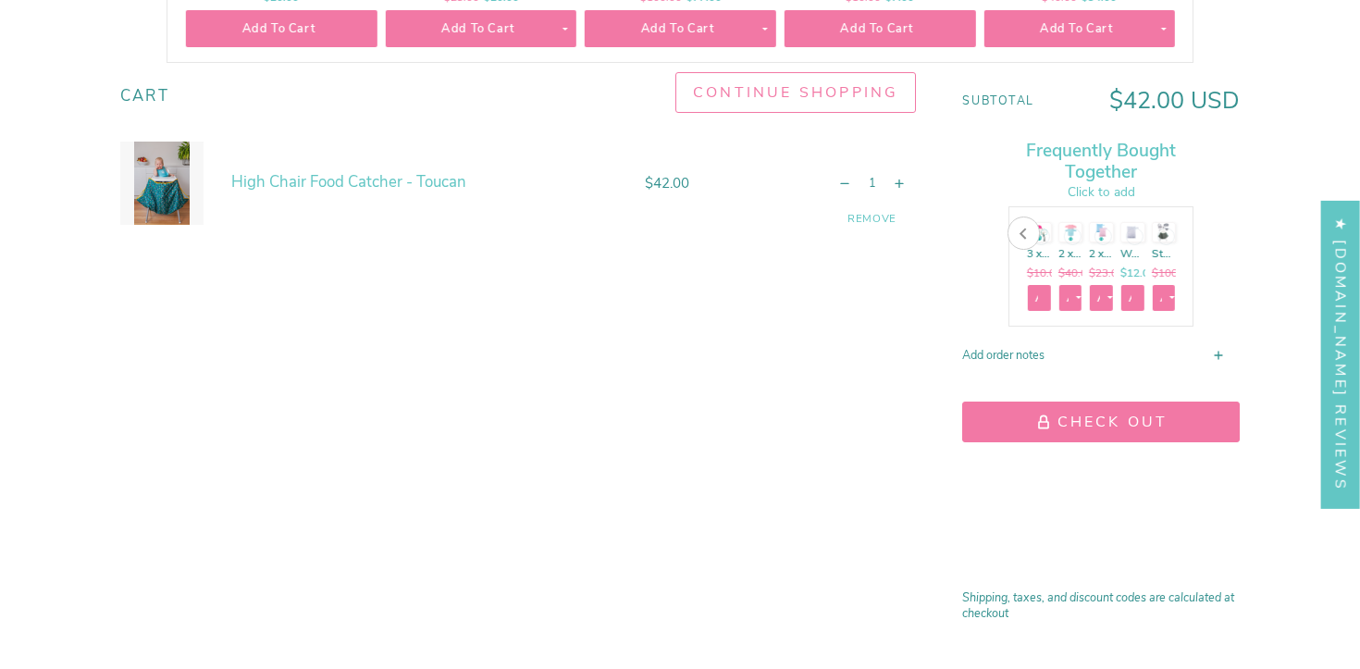
scroll to position [549, 0]
